Goal: Transaction & Acquisition: Purchase product/service

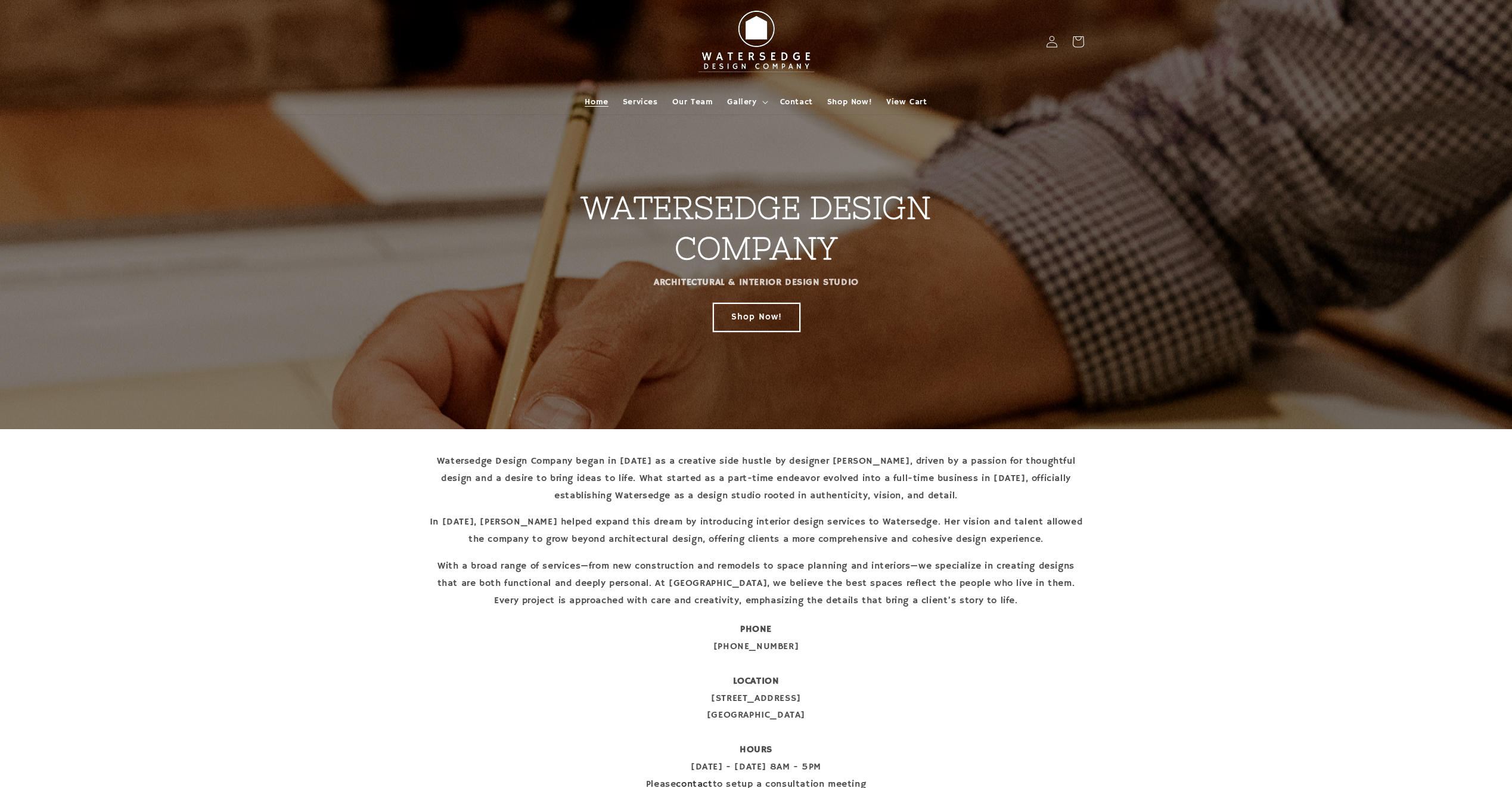
click at [744, 322] on link "Shop Now!" at bounding box center [756, 317] width 86 height 28
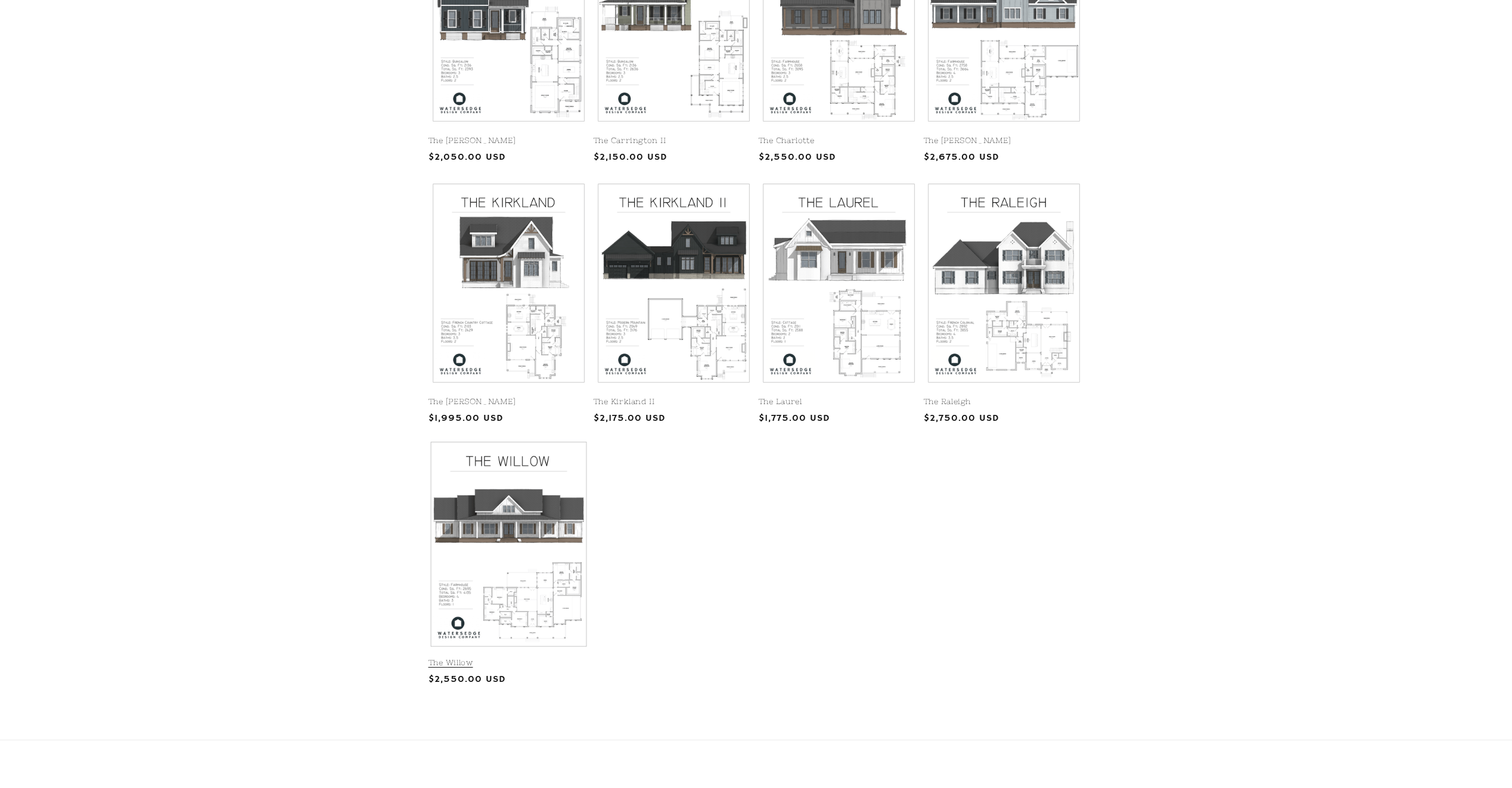
scroll to position [399, 0]
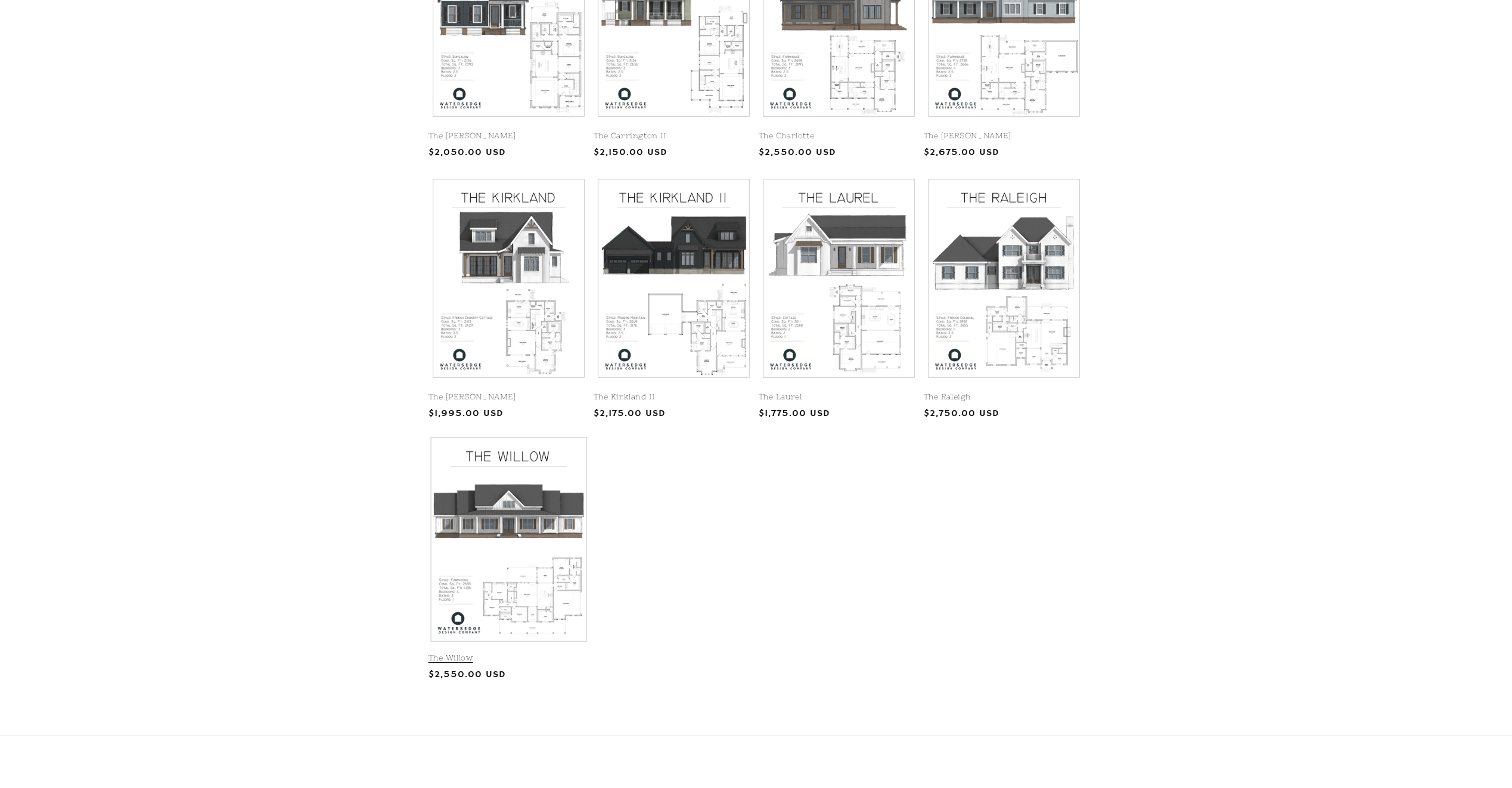
click at [546, 653] on link "The Willow" at bounding box center [508, 658] width 160 height 10
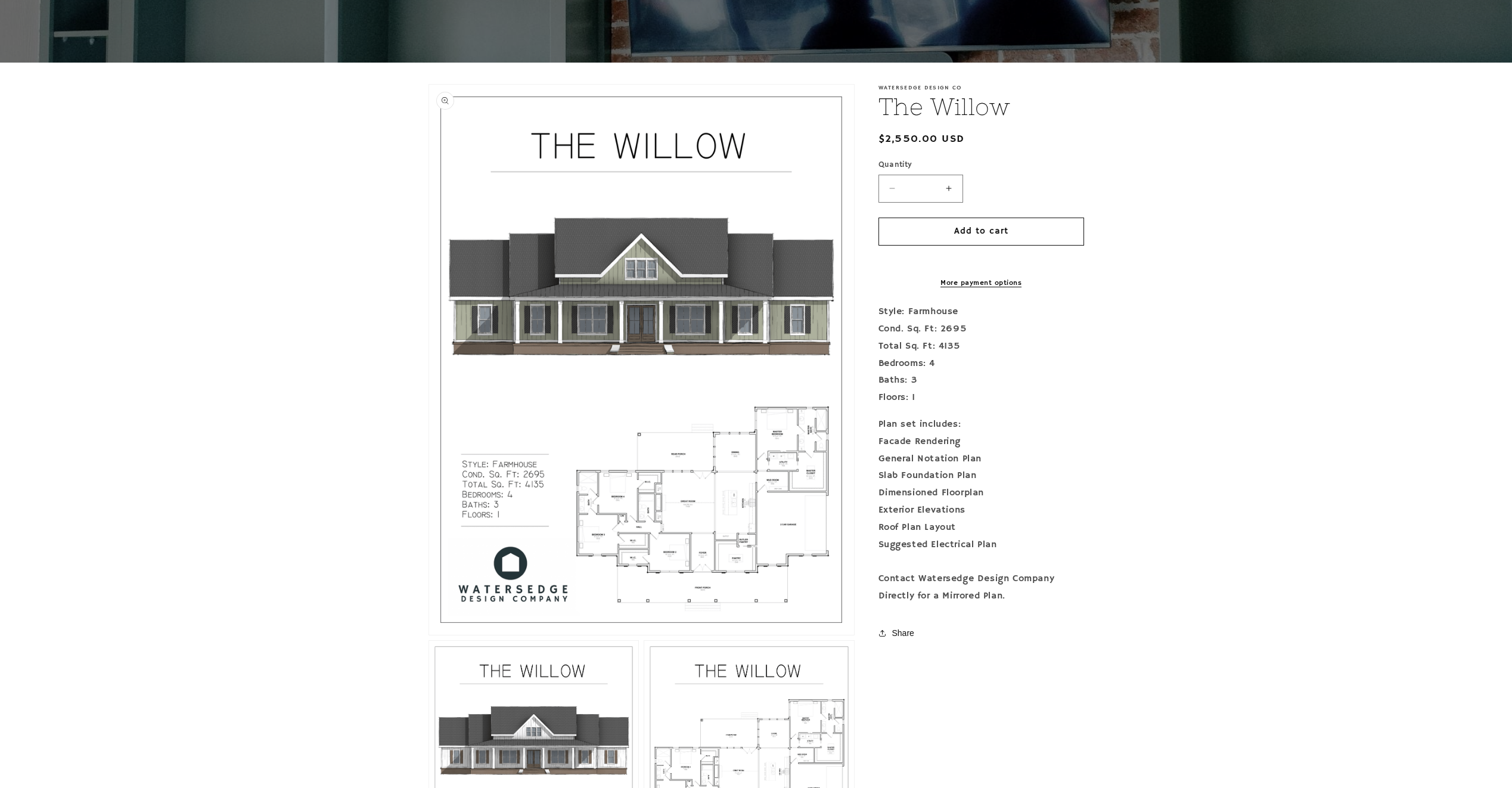
scroll to position [188, 0]
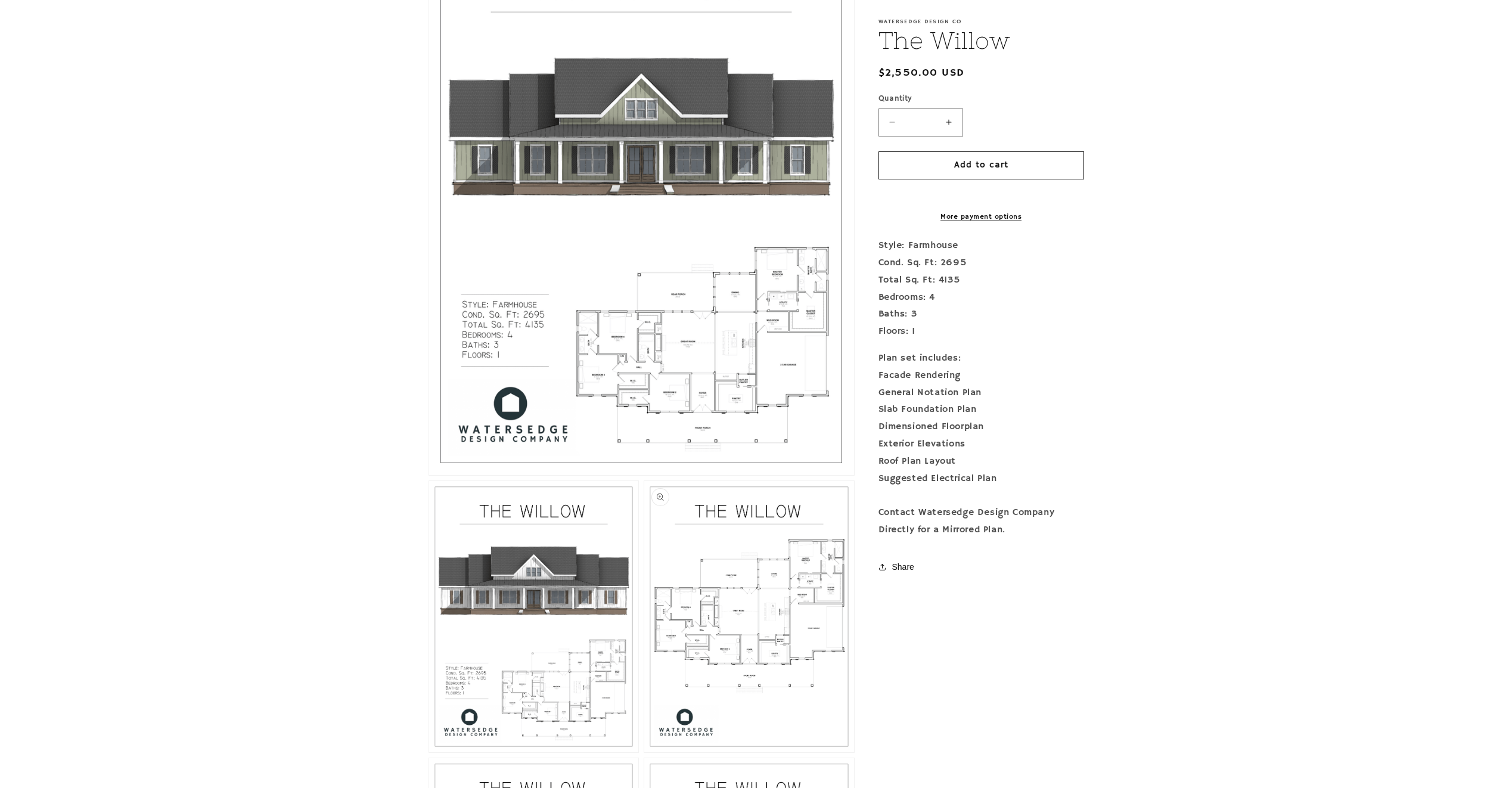
click at [644, 753] on button "Open media 3 in modal" at bounding box center [644, 753] width 0 height 0
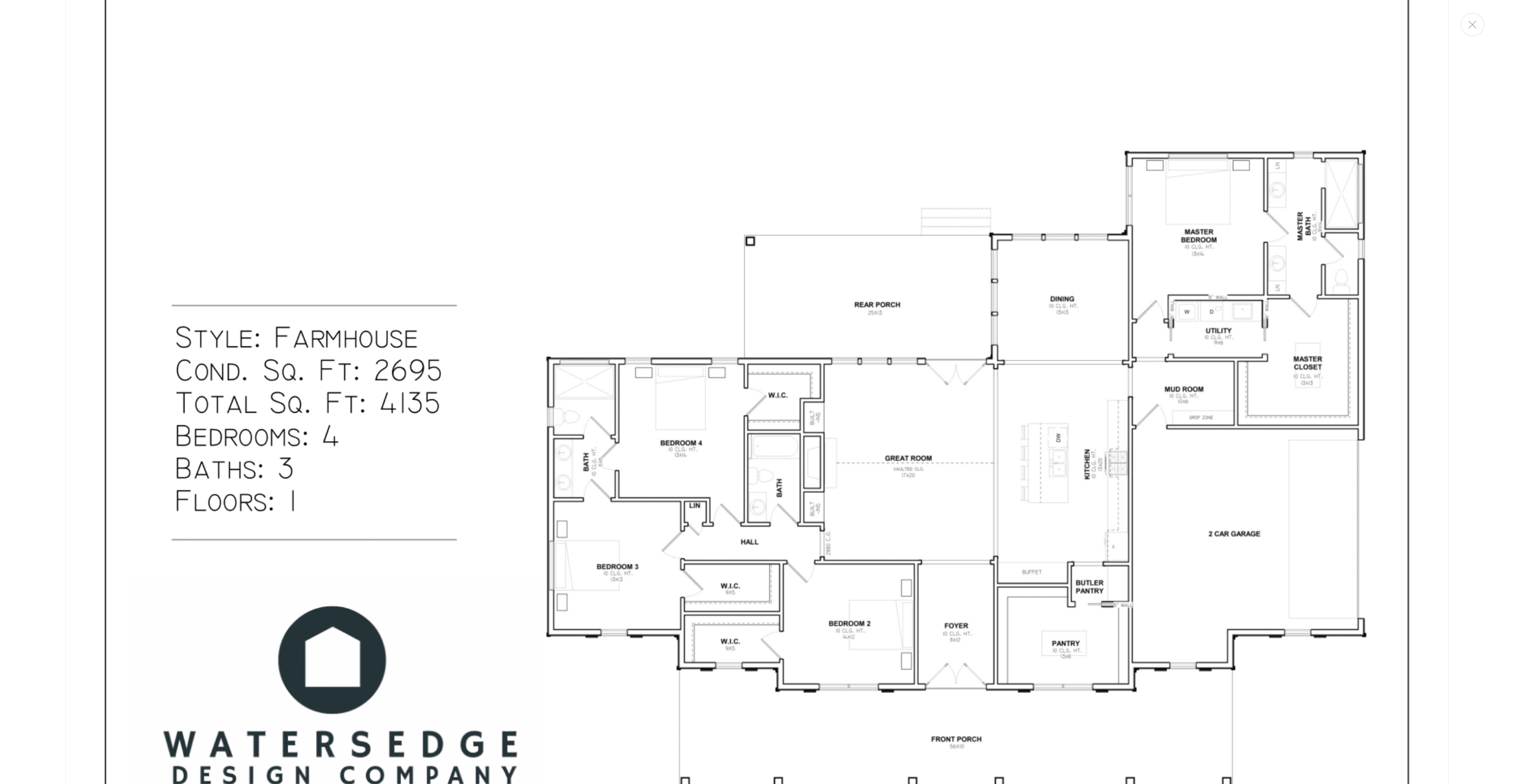
scroll to position [2708, 0]
